Goal: Find specific page/section: Find specific page/section

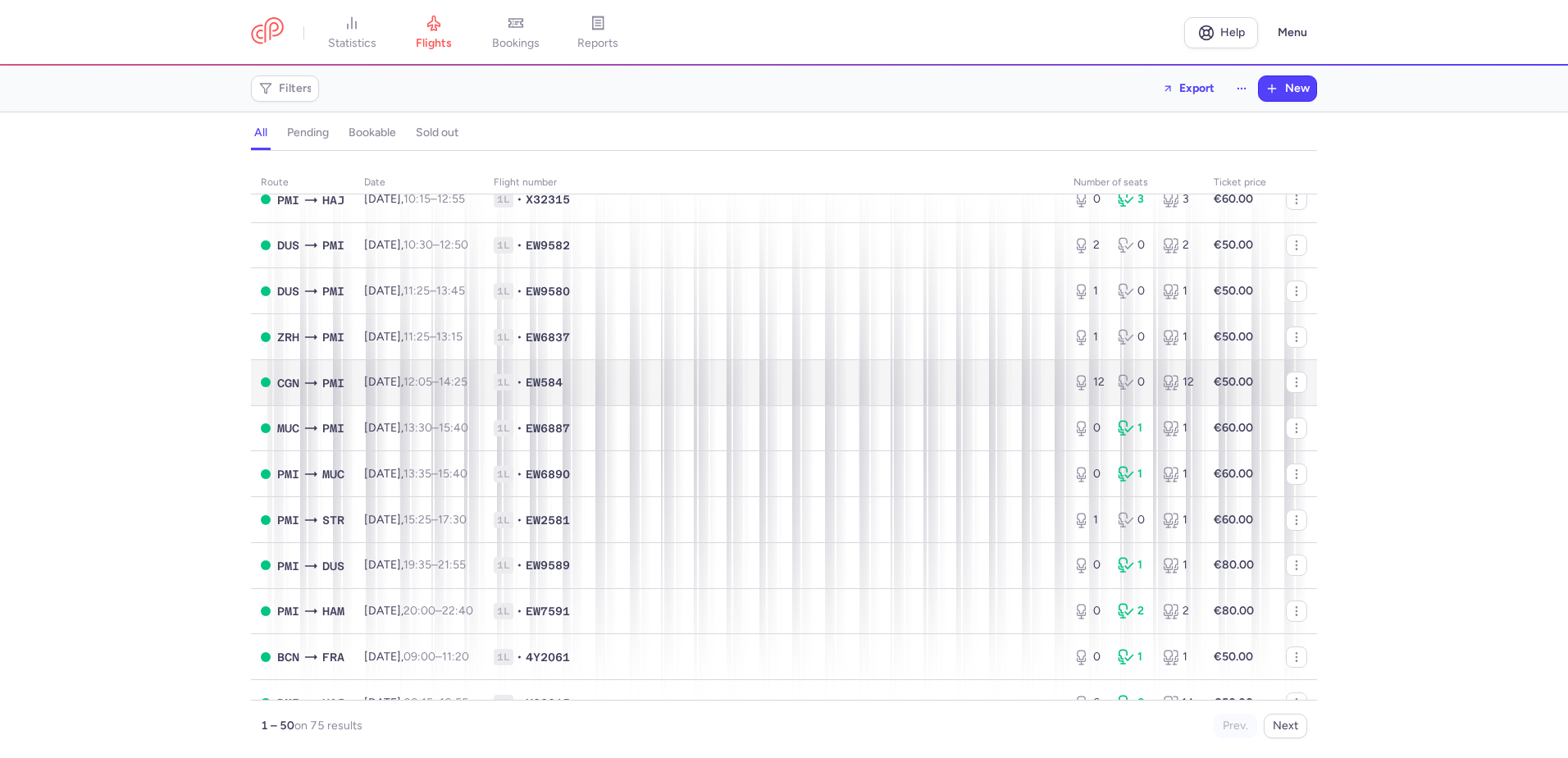
scroll to position [741, 0]
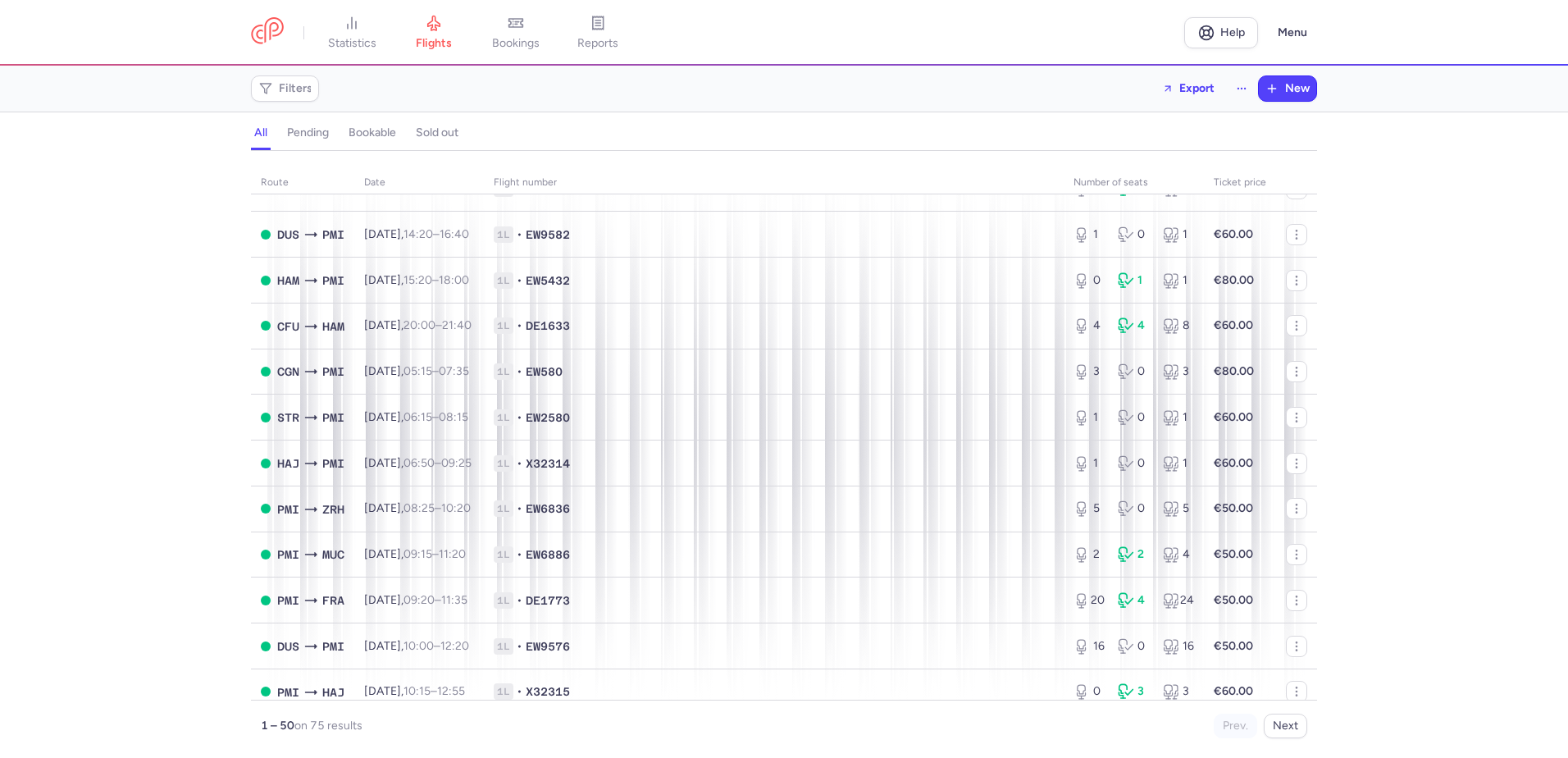
click at [345, 46] on span "statistics" at bounding box center [351, 43] width 48 height 15
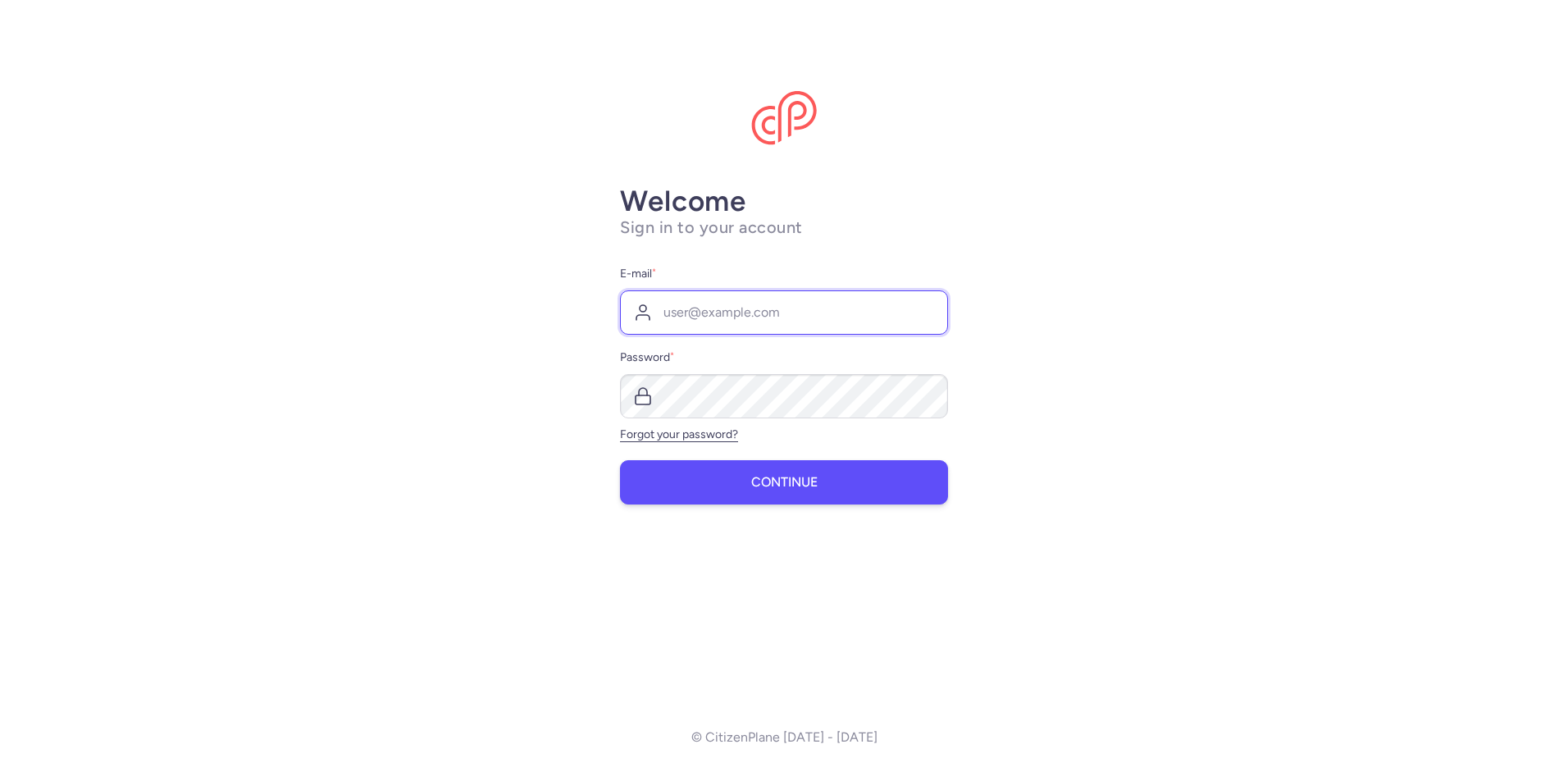
type input "[EMAIL_ADDRESS][PERSON_NAME][DOMAIN_NAME]"
click at [668, 464] on button "Continue" at bounding box center [784, 481] width 328 height 44
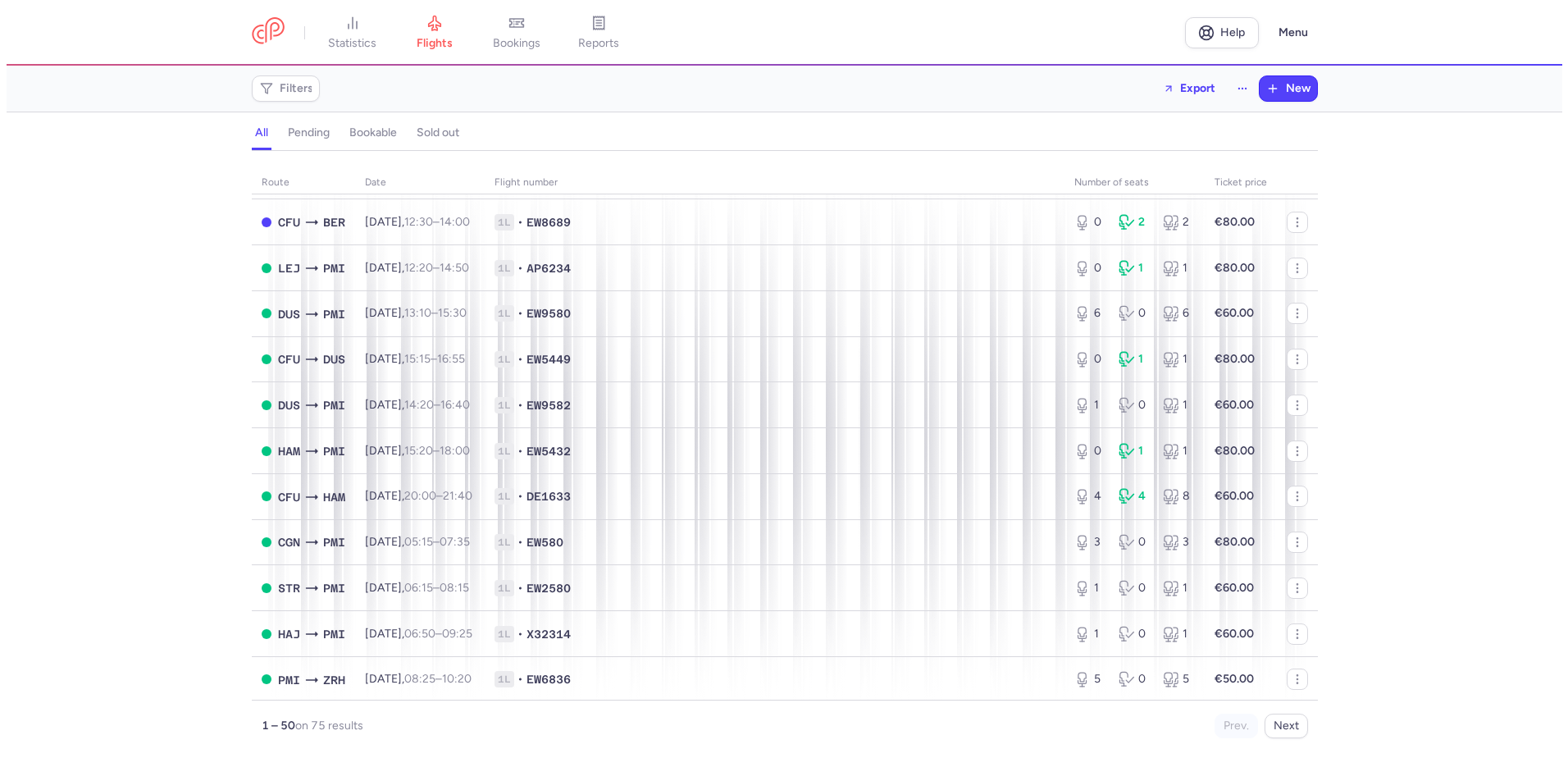
scroll to position [656, 0]
